Goal: Entertainment & Leisure: Consume media (video, audio)

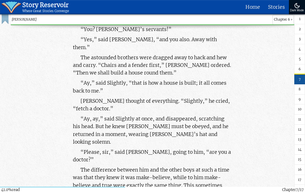
scroll to position [17329, 0]
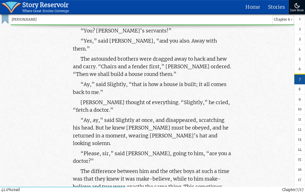
click at [301, 105] on link "9" at bounding box center [299, 100] width 11 height 10
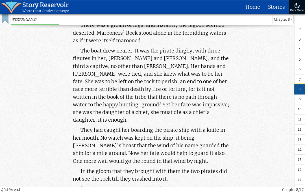
scroll to position [22664, 0]
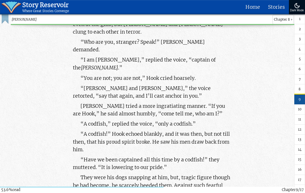
click at [300, 115] on link "10" at bounding box center [299, 110] width 11 height 10
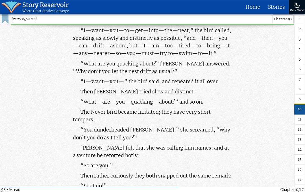
scroll to position [24698, 0]
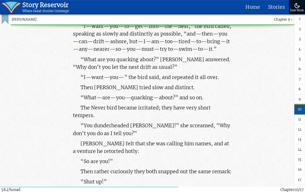
click at [298, 122] on span "11" at bounding box center [299, 119] width 3 height 5
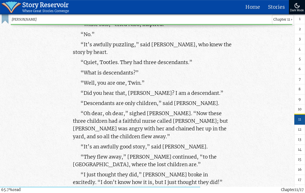
scroll to position [27757, 0]
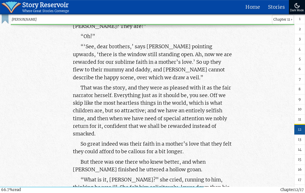
scroll to position [28268, 0]
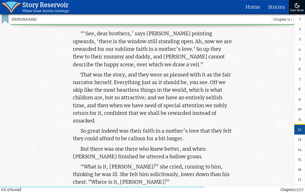
click at [303, 145] on link "13" at bounding box center [299, 140] width 11 height 10
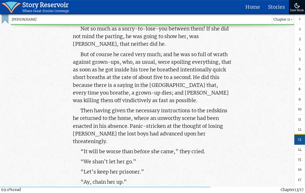
scroll to position [29254, 0]
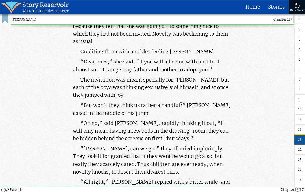
click at [303, 85] on link "7" at bounding box center [299, 80] width 11 height 10
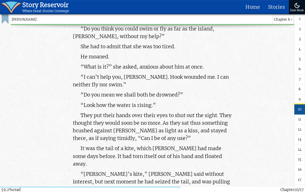
scroll to position [17362, 0]
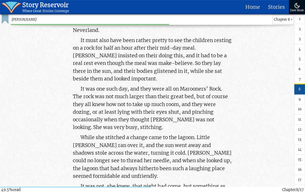
scroll to position [20900, 0]
click at [297, 115] on link "10" at bounding box center [299, 110] width 11 height 10
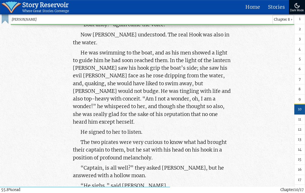
scroll to position [23591, 0]
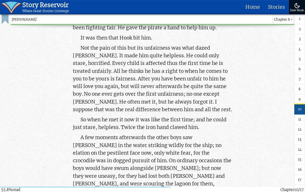
click at [300, 133] on span "12" at bounding box center [299, 129] width 3 height 5
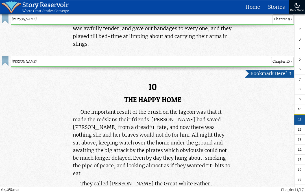
scroll to position [27961, 0]
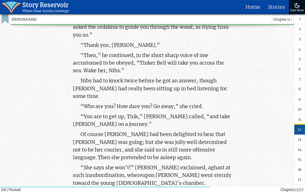
scroll to position [29037, 0]
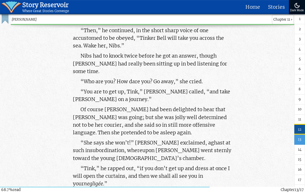
click at [303, 193] on link "End" at bounding box center [299, 190] width 11 height 10
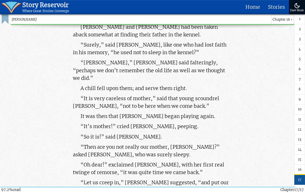
scroll to position [41103, 0]
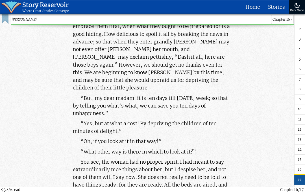
scroll to position [39505, 0]
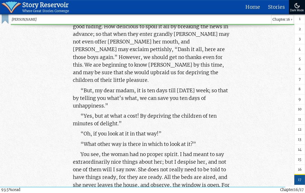
click at [303, 193] on link "End" at bounding box center [299, 190] width 11 height 10
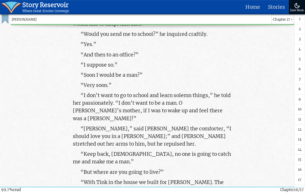
scroll to position [42138, 0]
